Goal: Information Seeking & Learning: Learn about a topic

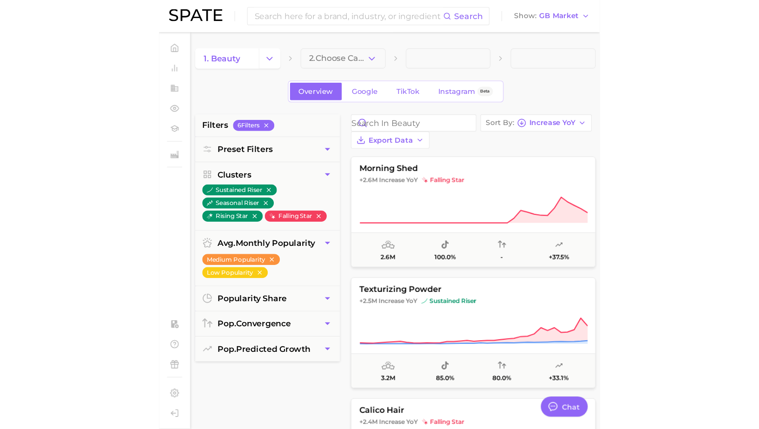
scroll to position [900, 0]
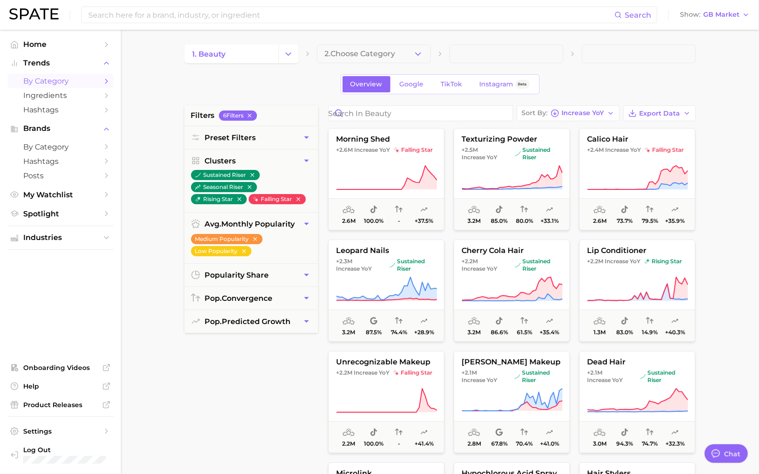
type textarea "x"
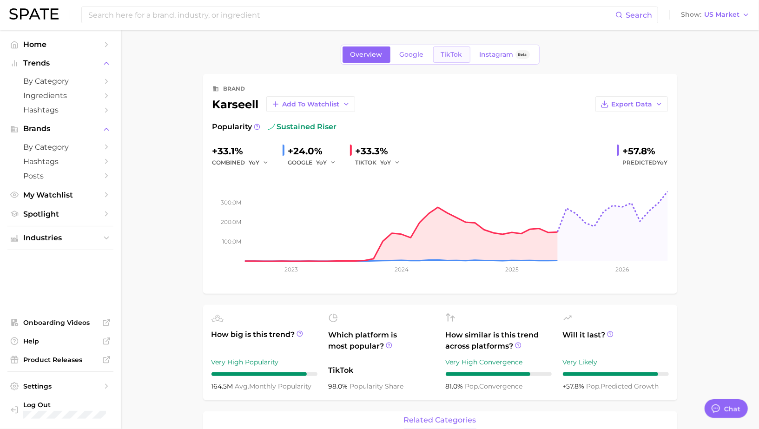
click at [452, 52] on span "TikTok" at bounding box center [451, 55] width 21 height 8
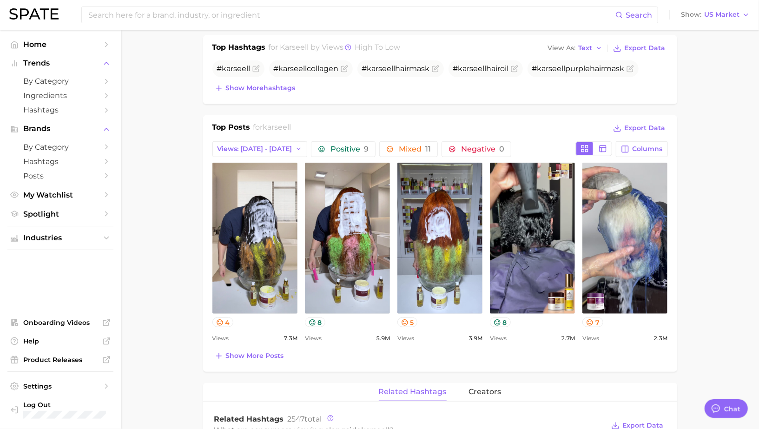
scroll to position [335, 0]
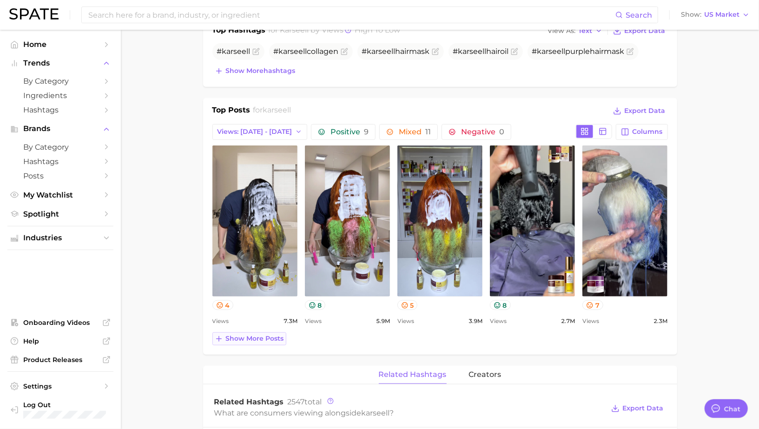
click at [264, 339] on span "Show more posts" at bounding box center [255, 338] width 58 height 8
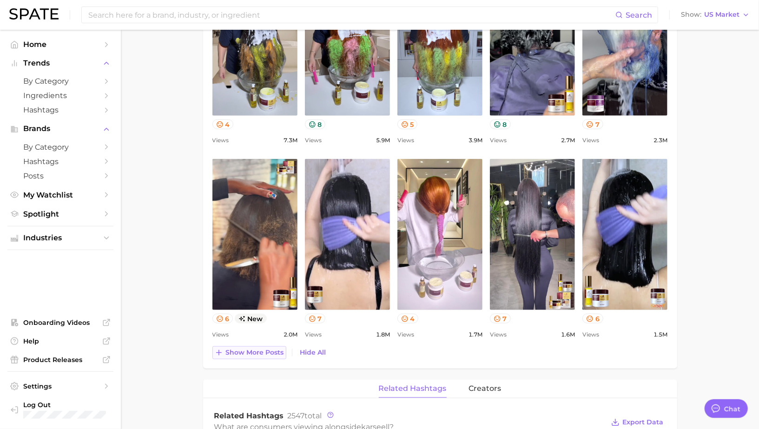
scroll to position [0, 0]
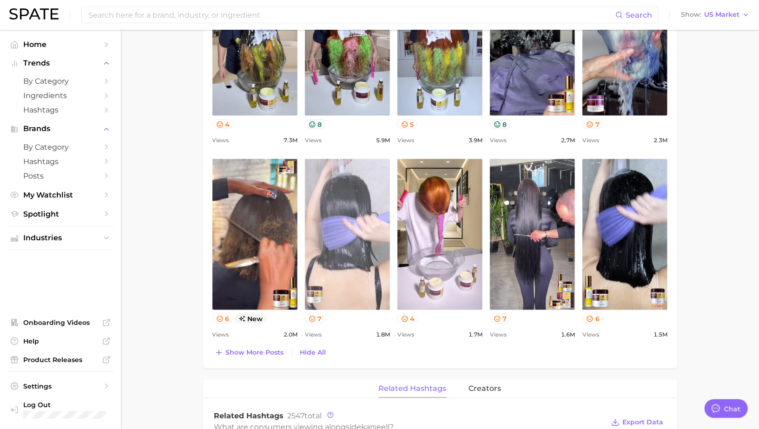
click at [372, 198] on link "view post on TikTok" at bounding box center [347, 234] width 85 height 151
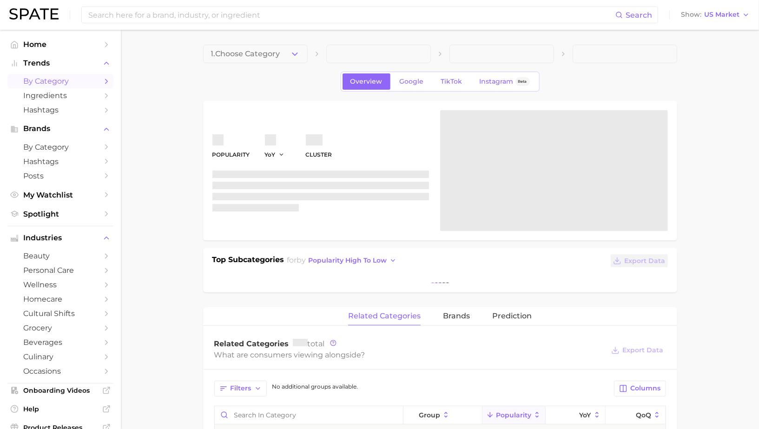
click at [37, 79] on span "by Category" at bounding box center [60, 81] width 74 height 9
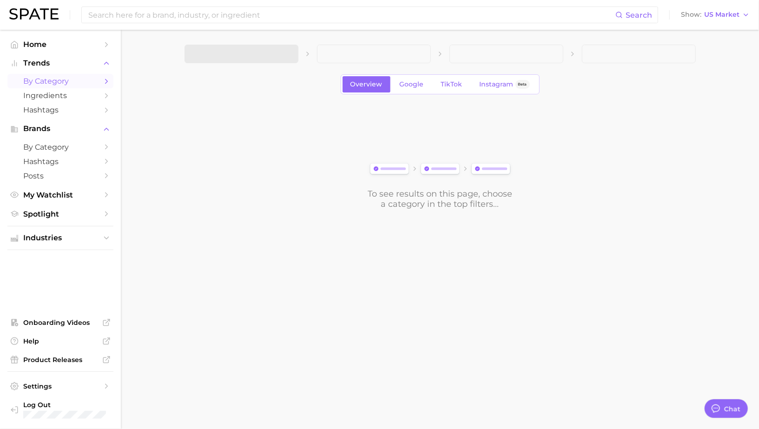
click at [281, 48] on span at bounding box center [241, 54] width 114 height 19
click at [277, 53] on button "1. Choose Category" at bounding box center [241, 54] width 114 height 19
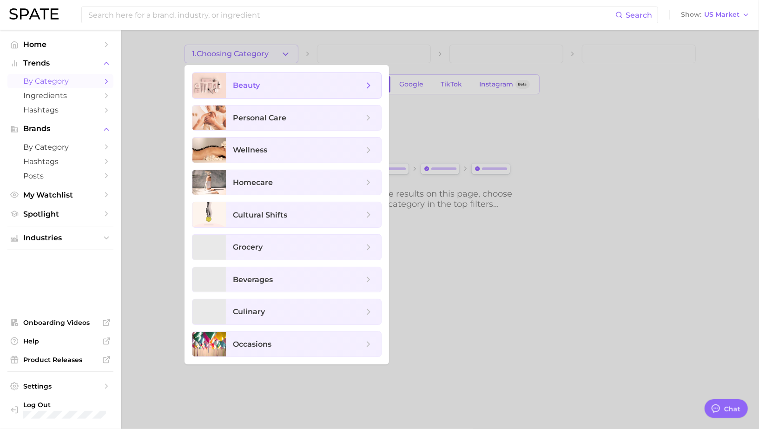
scroll to position [900, 0]
click at [281, 79] on span "beauty" at bounding box center [303, 85] width 155 height 25
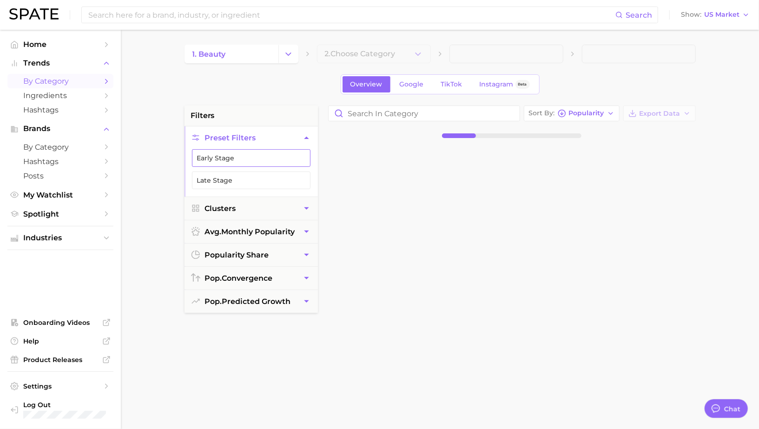
click at [240, 157] on button "Early Stage" at bounding box center [251, 158] width 118 height 18
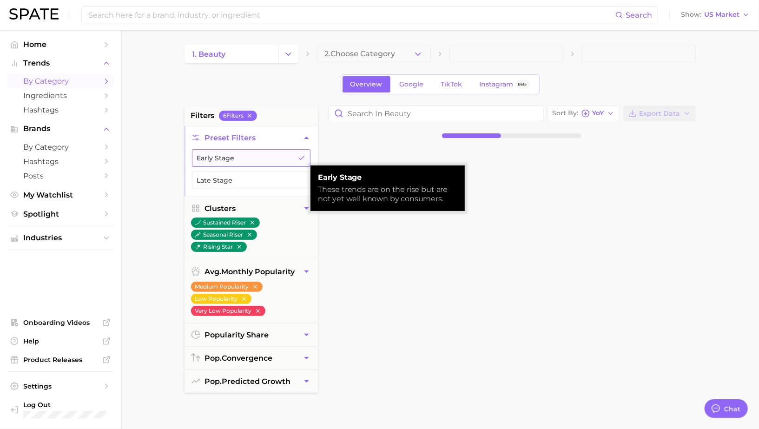
click at [240, 157] on button "Early Stage" at bounding box center [251, 158] width 118 height 18
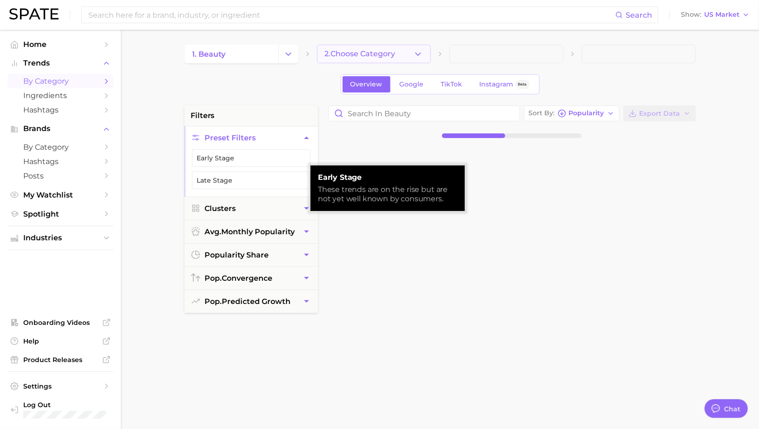
click at [335, 56] on span "2. Choose Category" at bounding box center [360, 54] width 71 height 8
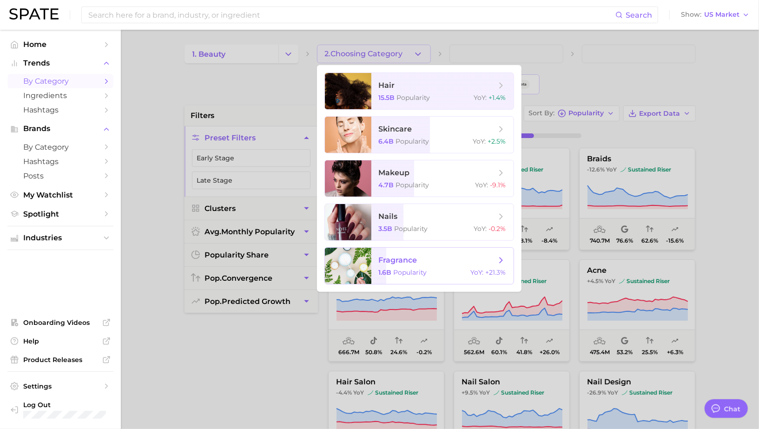
click at [389, 266] on span "fragrance 1.6b Popularity YoY : +21.3%" at bounding box center [442, 266] width 142 height 36
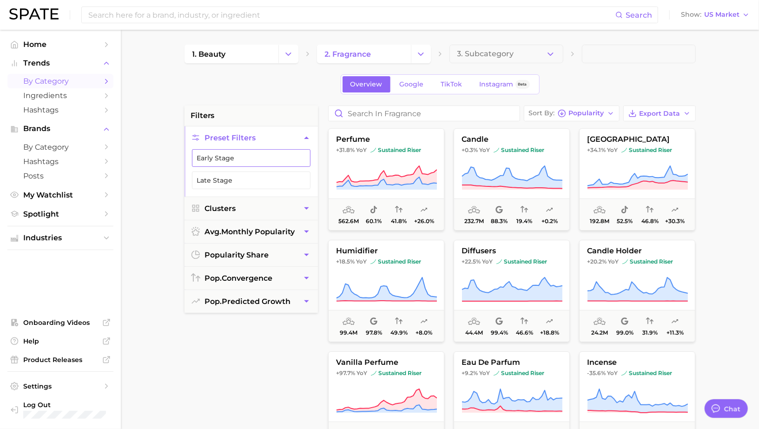
click at [265, 161] on button "Early Stage" at bounding box center [251, 158] width 118 height 18
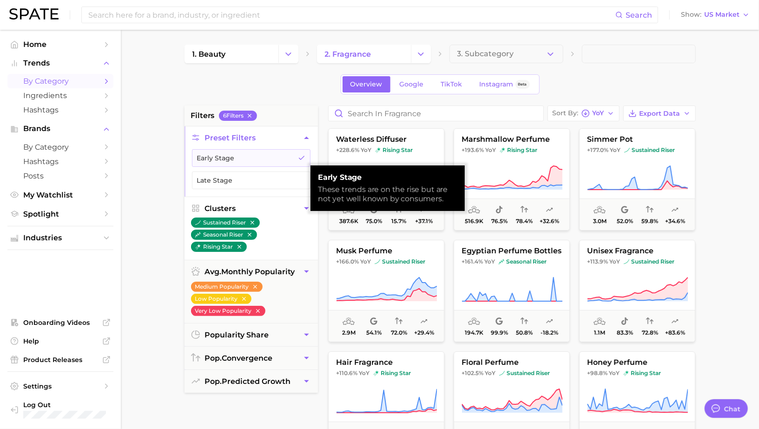
click at [307, 204] on icon "button" at bounding box center [306, 208] width 10 height 10
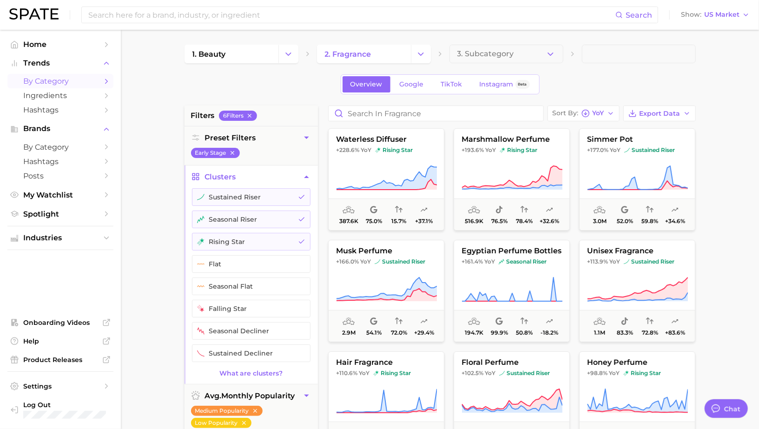
click at [307, 177] on icon "button" at bounding box center [306, 177] width 10 height 10
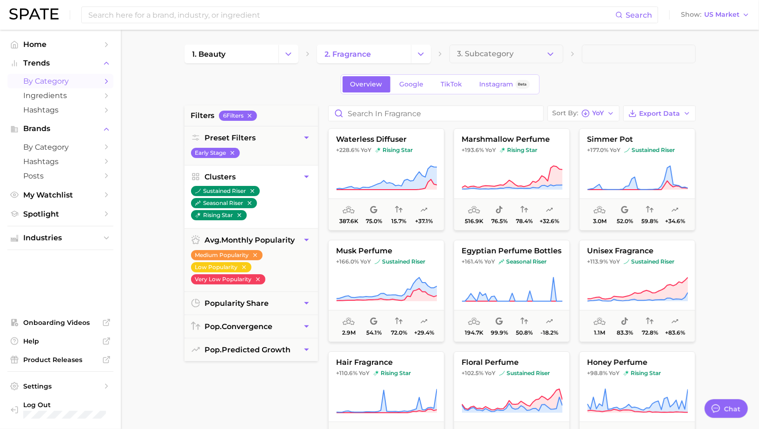
click at [151, 163] on main "1. beauty 2. fragrance 3. Subcategory Overview Google TikTok Instagram Beta fil…" at bounding box center [440, 382] width 638 height 705
click at [417, 47] on button "Change Category" at bounding box center [421, 54] width 20 height 19
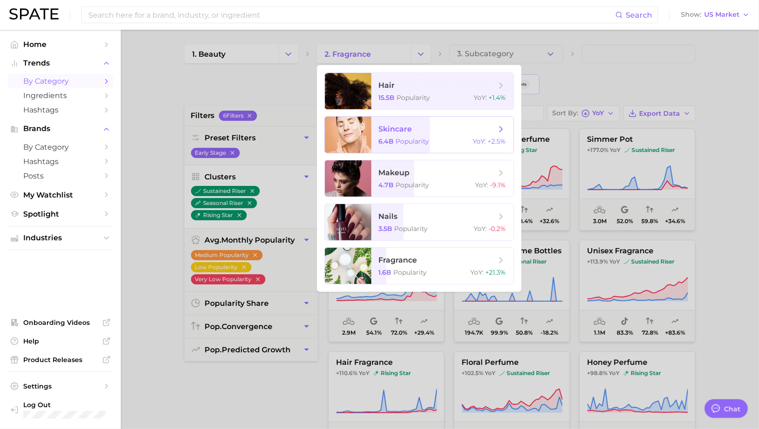
click at [398, 141] on span "Popularity" at bounding box center [412, 141] width 33 height 8
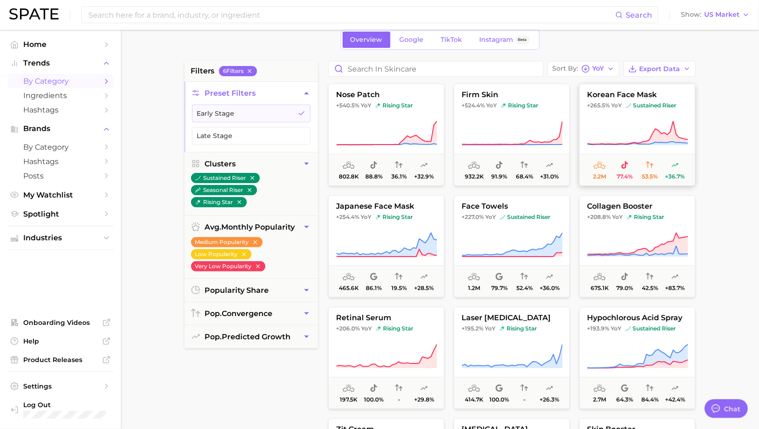
scroll to position [42, 0]
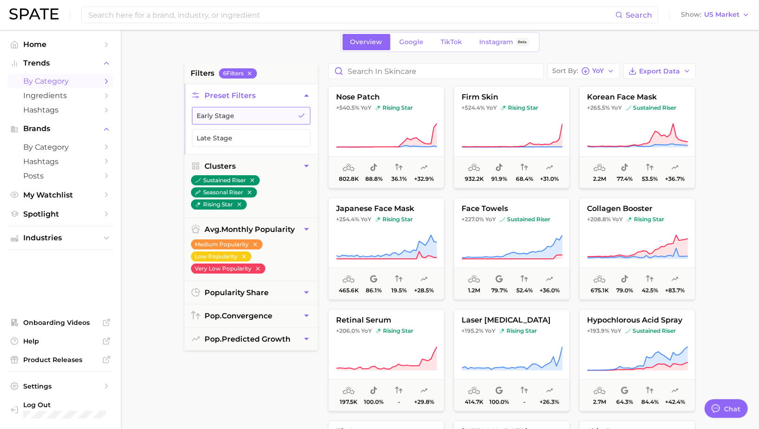
click at [287, 108] on button "Early Stage" at bounding box center [251, 116] width 118 height 18
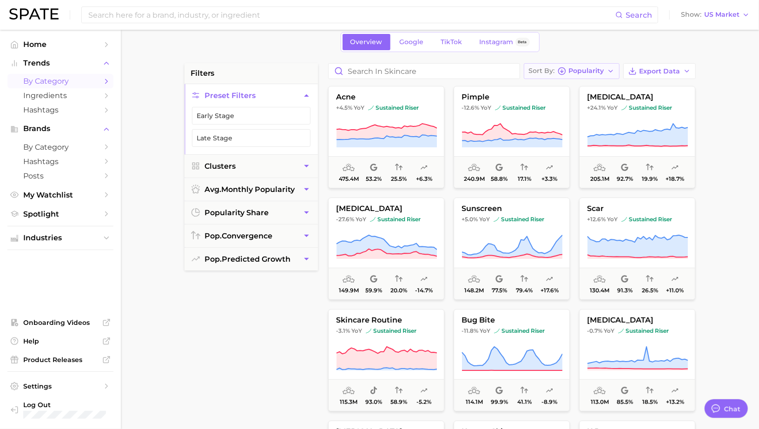
click at [580, 73] on span "Popularity" at bounding box center [586, 70] width 35 height 5
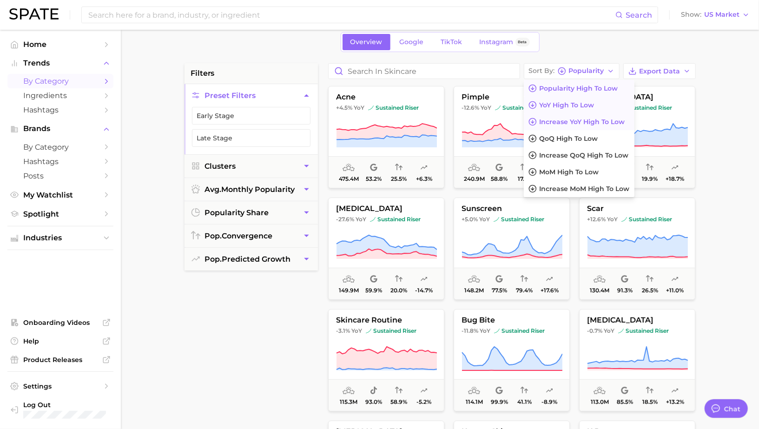
click at [562, 108] on button "YoY high to low" at bounding box center [579, 105] width 111 height 17
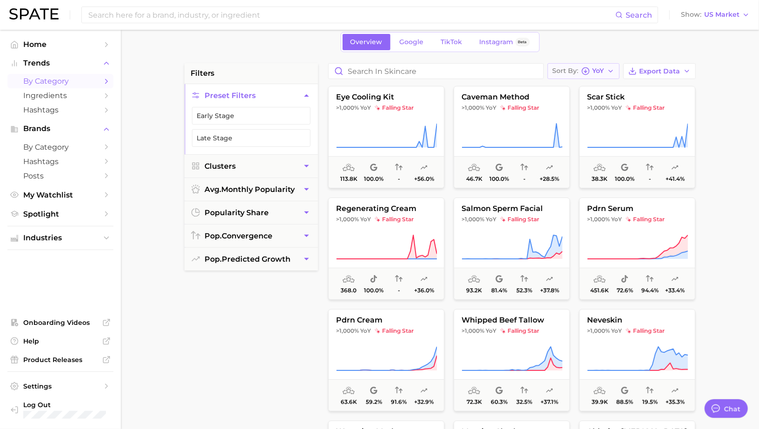
drag, startPoint x: 575, startPoint y: 69, endPoint x: 575, endPoint y: 75, distance: 6.0
click at [575, 69] on span "Sort By" at bounding box center [565, 70] width 26 height 5
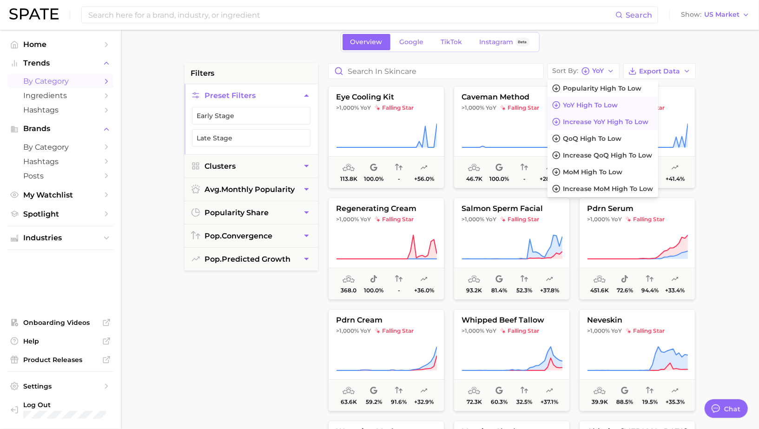
click at [578, 121] on span "Increase YoY high to low" at bounding box center [605, 122] width 85 height 8
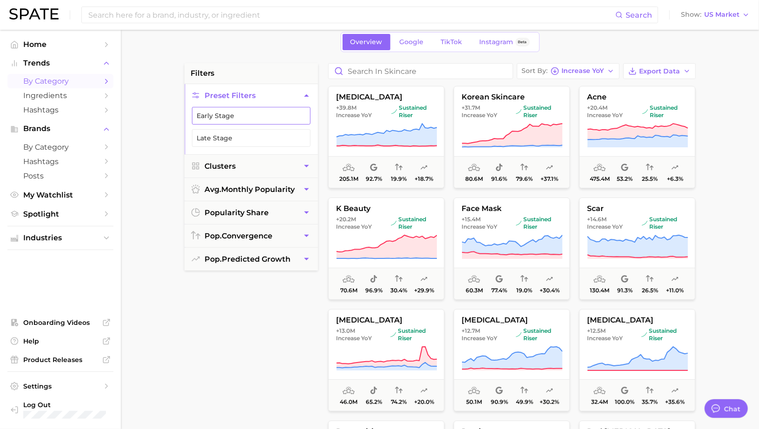
click at [251, 114] on button "Early Stage" at bounding box center [251, 116] width 118 height 18
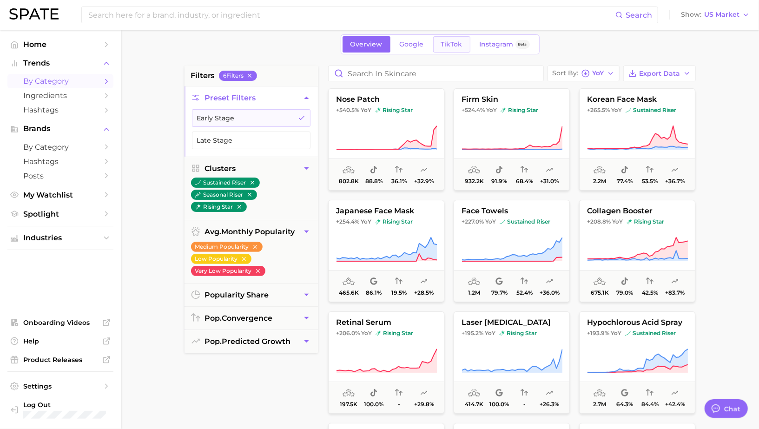
click at [447, 45] on span "TikTok" at bounding box center [451, 44] width 21 height 8
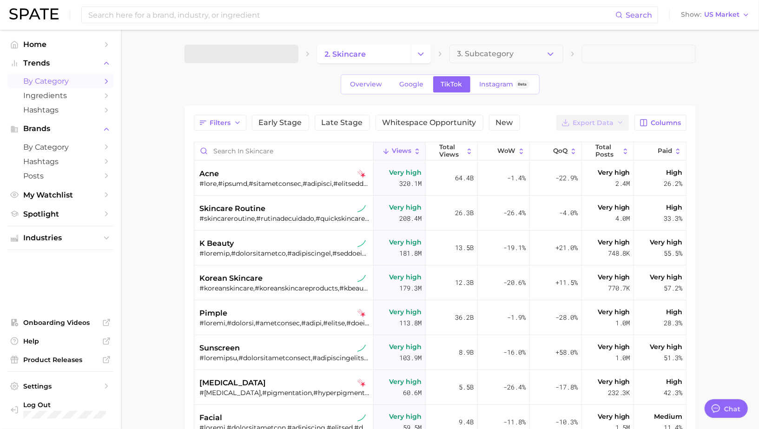
type textarea "x"
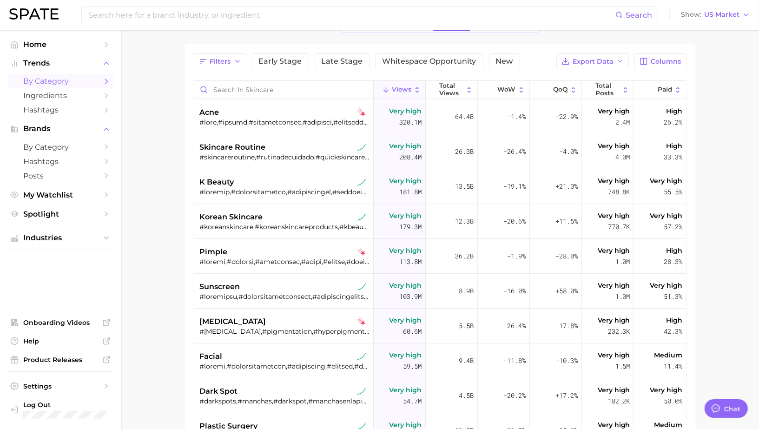
scroll to position [63, 0]
click at [653, 57] on span "Columns" at bounding box center [666, 60] width 30 height 8
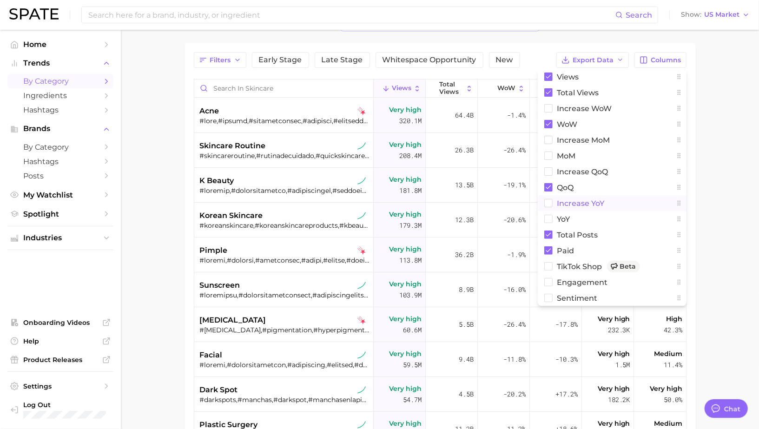
click at [566, 204] on span "increase YoY" at bounding box center [580, 203] width 47 height 8
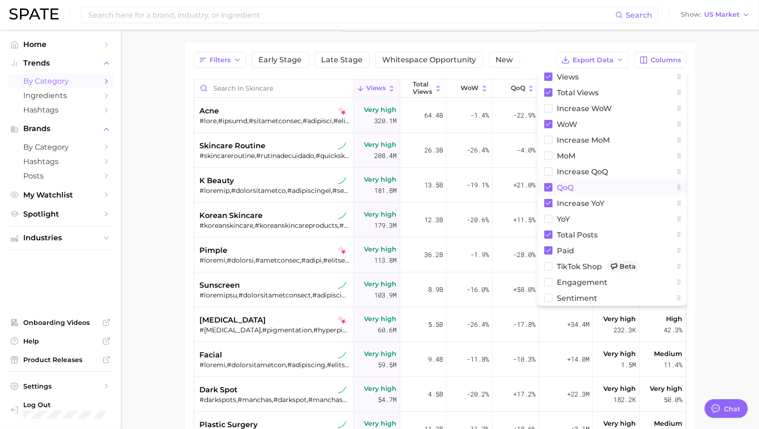
click at [566, 187] on span "QoQ" at bounding box center [565, 187] width 17 height 8
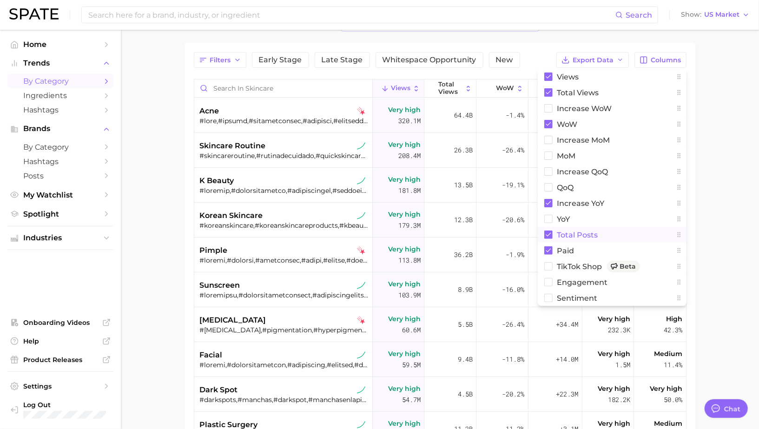
click at [571, 234] on span "Total Posts" at bounding box center [577, 235] width 41 height 8
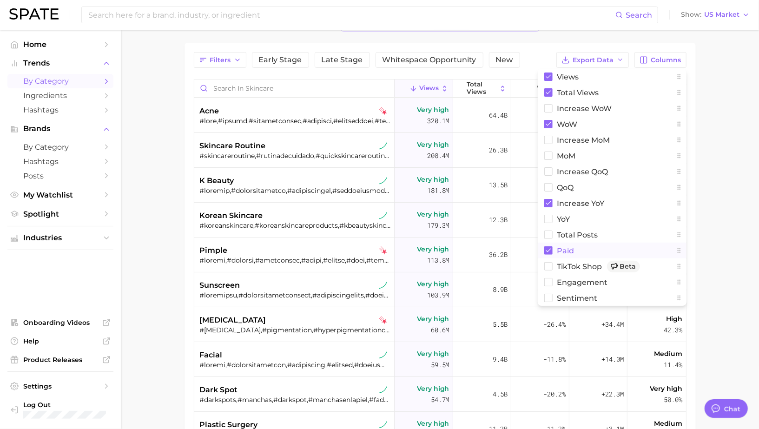
click at [571, 247] on span "Paid" at bounding box center [565, 251] width 17 height 8
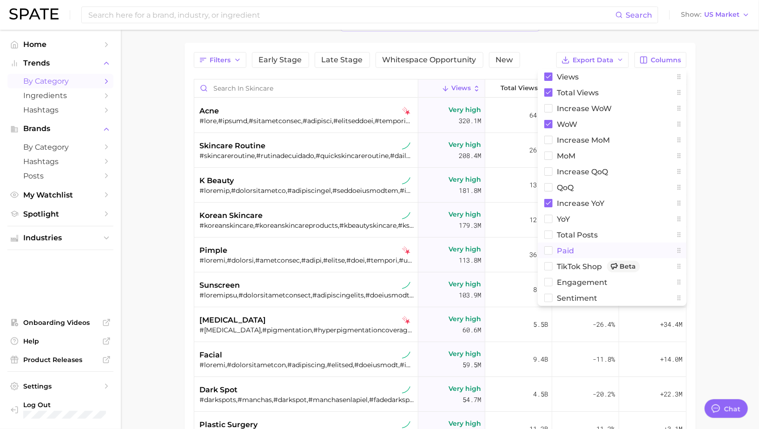
click at [594, 243] on button "Paid" at bounding box center [611, 250] width 149 height 16
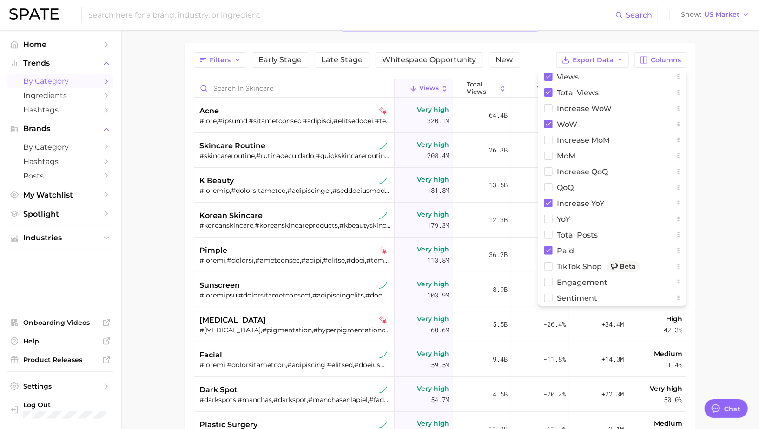
click at [719, 157] on main "1. beauty 2. skincare 3. Subcategory Overview Google TikTok Instagram Beta Filt…" at bounding box center [440, 265] width 638 height 596
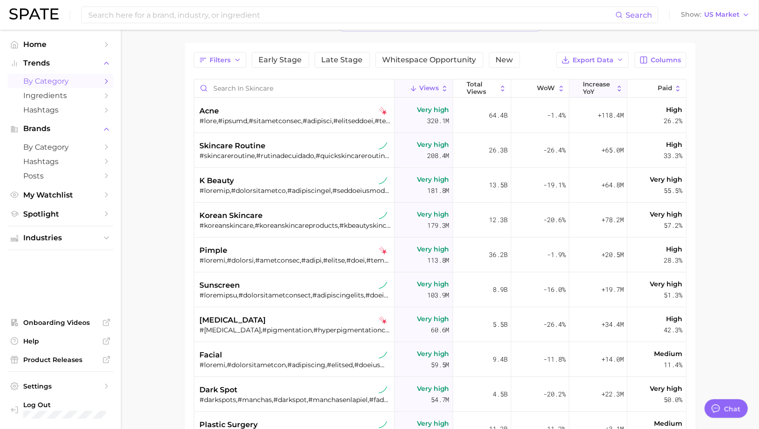
click at [579, 90] on icon at bounding box center [577, 89] width 8 height 8
